Goal: Task Accomplishment & Management: Manage account settings

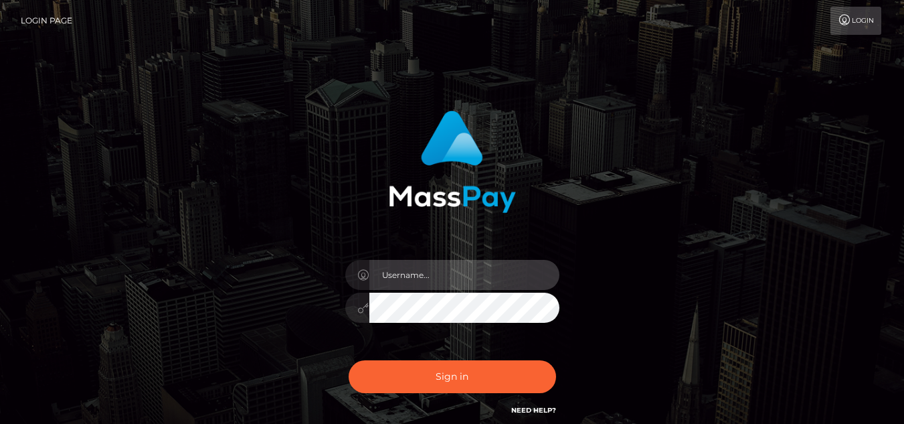
click at [427, 281] on input "text" at bounding box center [464, 275] width 190 height 30
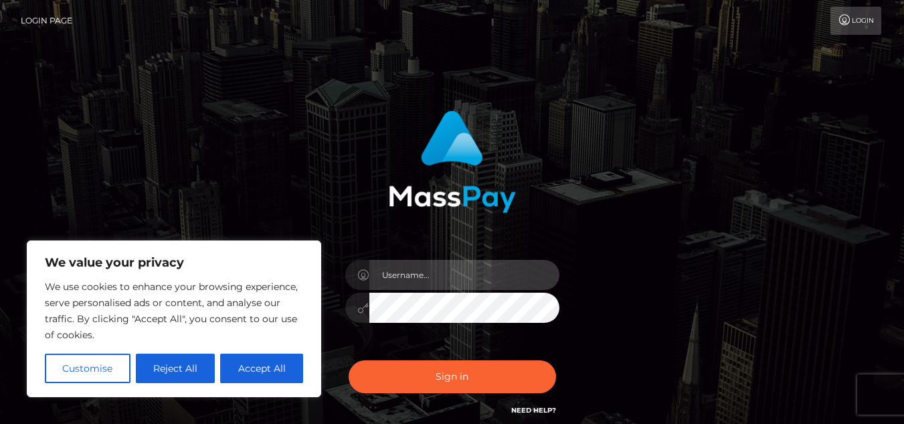
click at [401, 271] on input "text" at bounding box center [464, 275] width 190 height 30
type input "[EMAIL_ADDRESS][DOMAIN_NAME]"
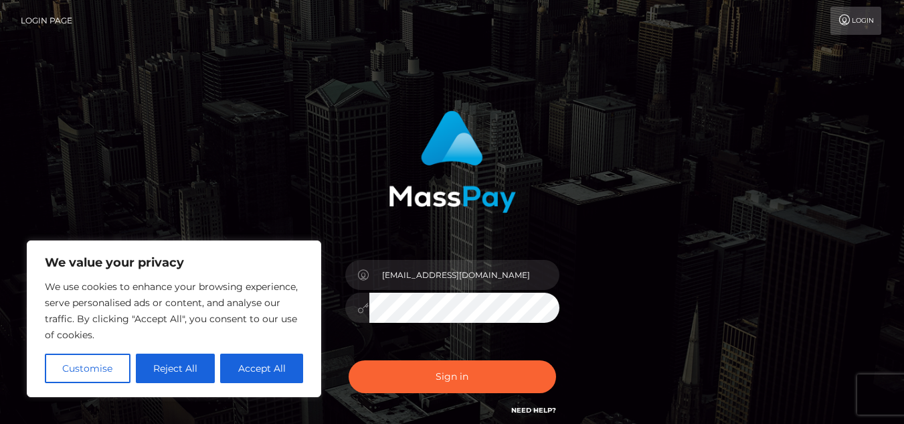
click at [349, 360] on button "Sign in" at bounding box center [452, 376] width 207 height 33
click at [274, 375] on button "Accept All" at bounding box center [261, 367] width 83 height 29
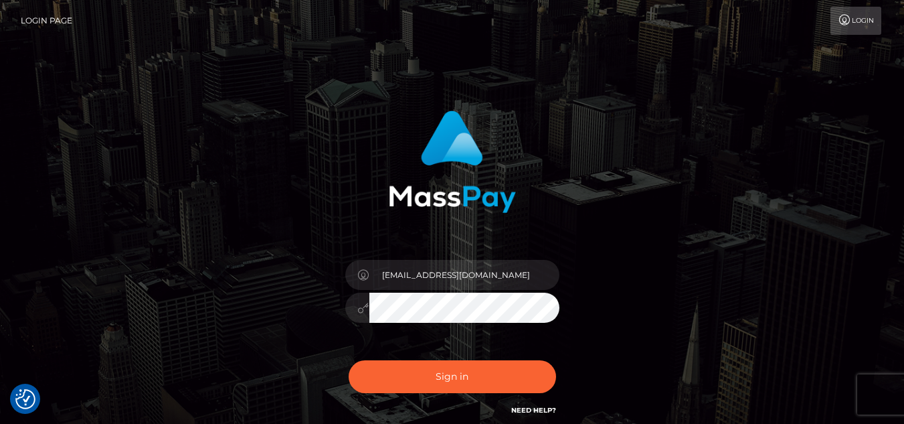
checkbox input "true"
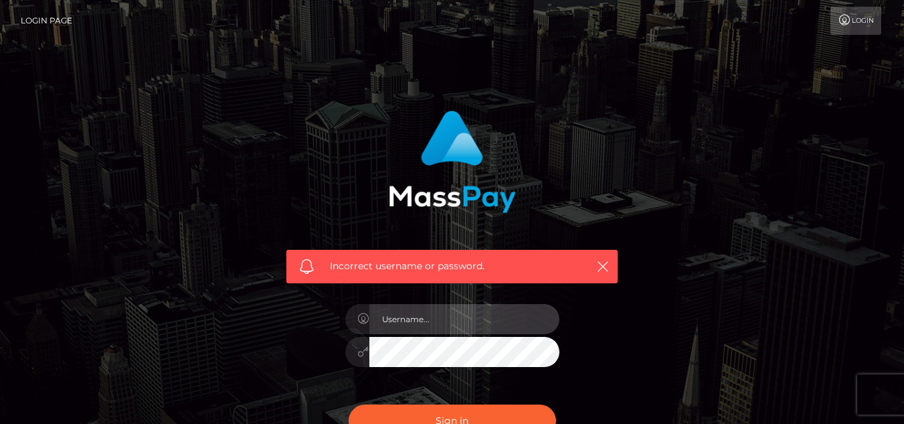
click at [414, 326] on input "text" at bounding box center [464, 319] width 190 height 30
type input "[EMAIL_ADDRESS][DOMAIN_NAME]"
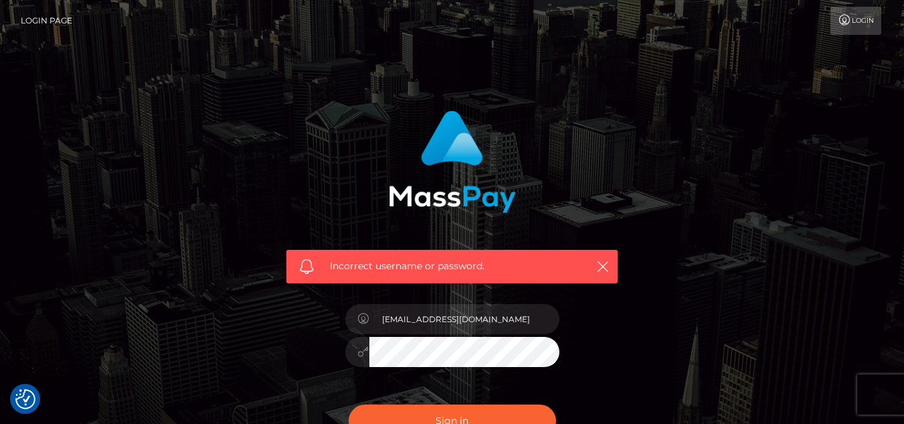
checkbox input "true"
click at [349, 404] on button "Sign in" at bounding box center [452, 420] width 207 height 33
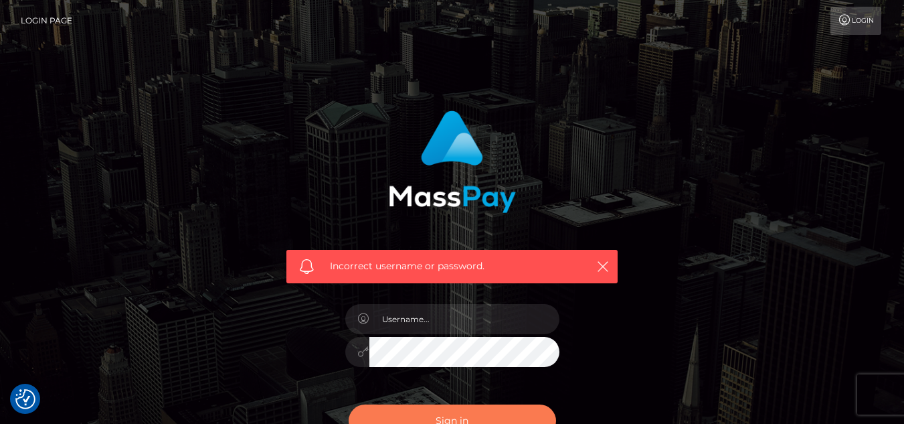
click at [481, 409] on button "Sign in" at bounding box center [452, 420] width 207 height 33
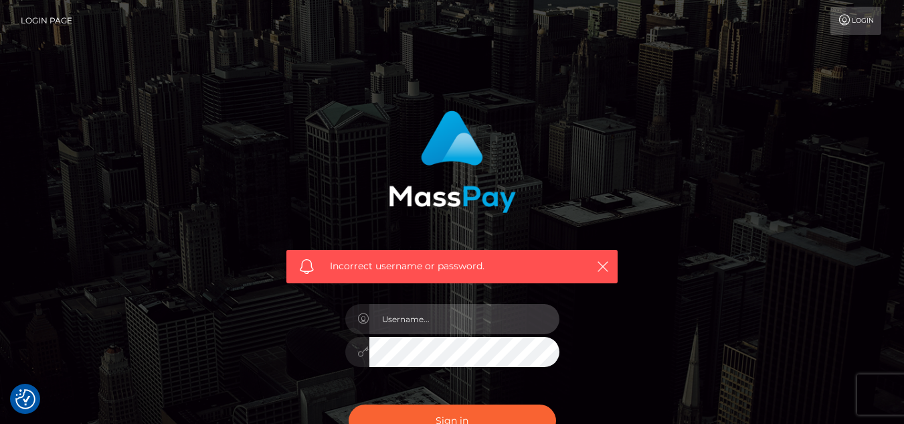
click at [434, 321] on input "text" at bounding box center [464, 319] width 190 height 30
type input "felicityx22@gmail.com"
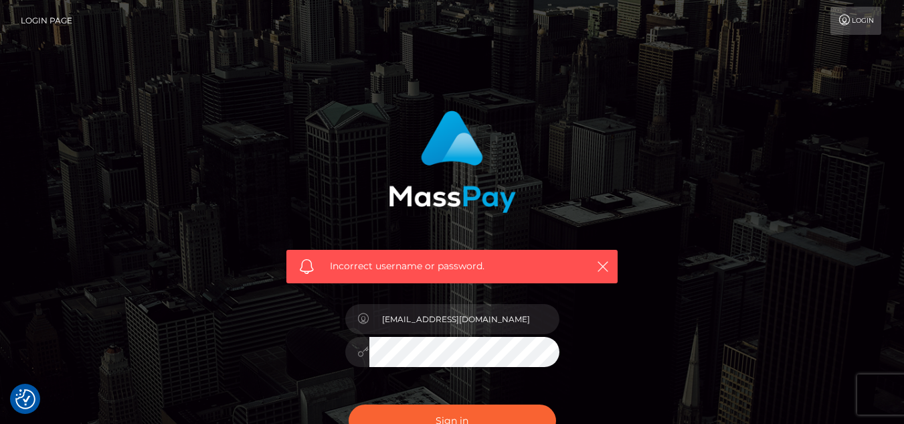
click at [349, 404] on button "Sign in" at bounding box center [452, 420] width 207 height 33
checkbox input "true"
